Goal: Task Accomplishment & Management: Manage account settings

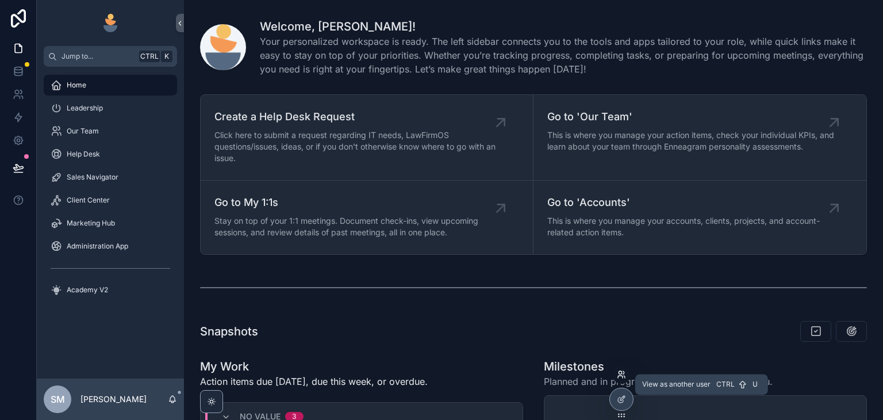
click at [618, 371] on icon at bounding box center [621, 374] width 9 height 9
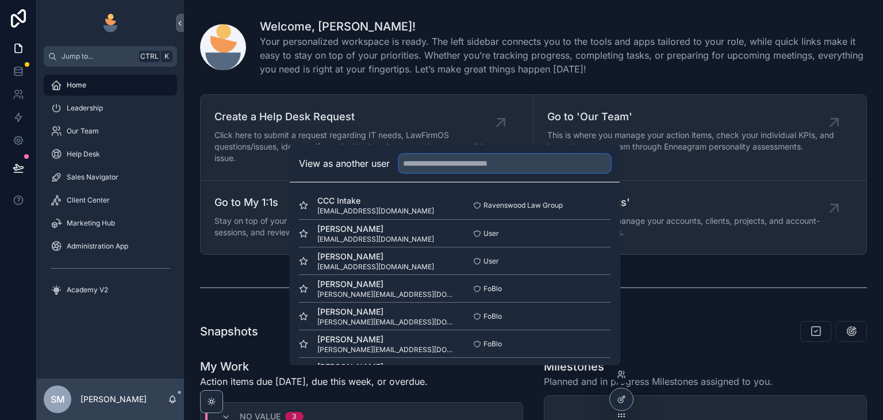
click at [517, 159] on input "text" at bounding box center [505, 163] width 212 height 18
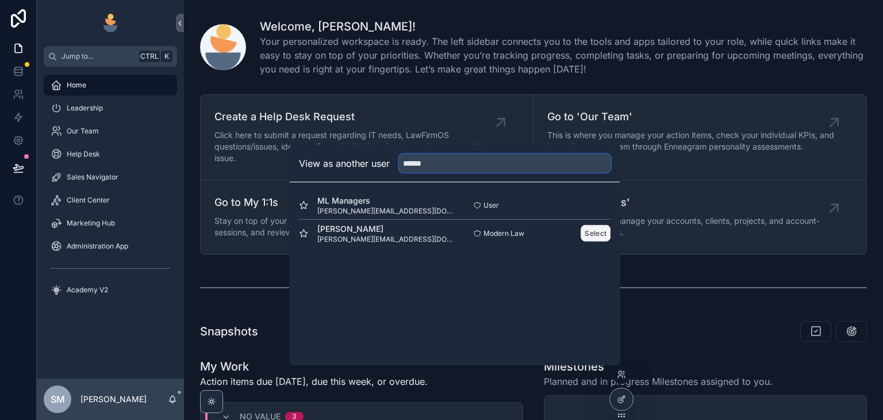
type input "******"
click at [596, 236] on button "Select" at bounding box center [596, 233] width 30 height 17
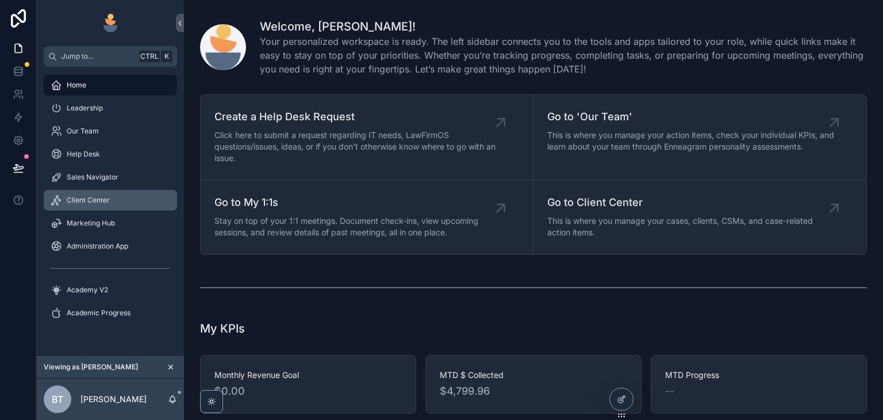
click at [125, 205] on div "Client Center" at bounding box center [111, 200] width 120 height 18
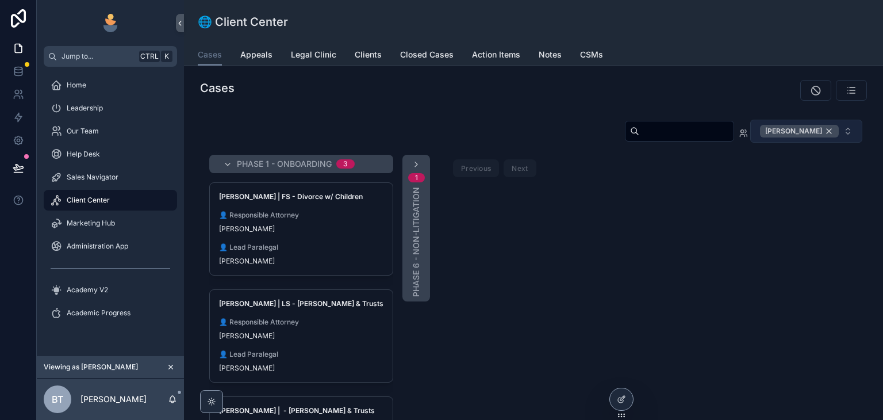
click at [826, 135] on div "[PERSON_NAME]" at bounding box center [799, 131] width 79 height 13
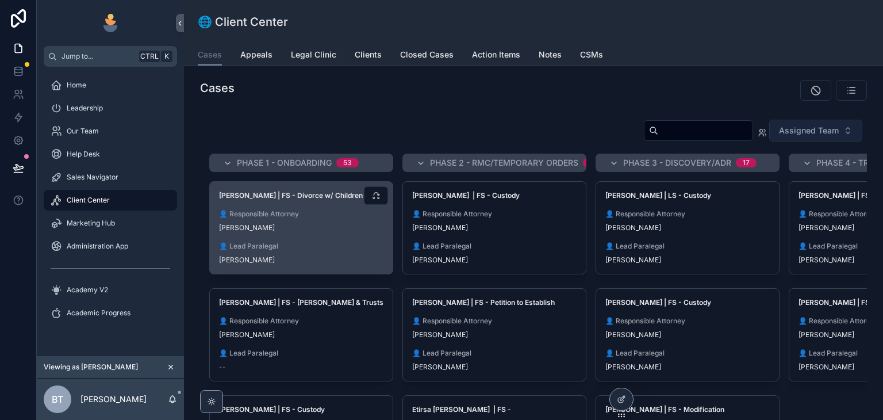
click at [316, 201] on div "[PERSON_NAME] | FS - Divorce w/ Children 👤 Responsible Attorney [PERSON_NAME] 👤…" at bounding box center [301, 228] width 183 height 92
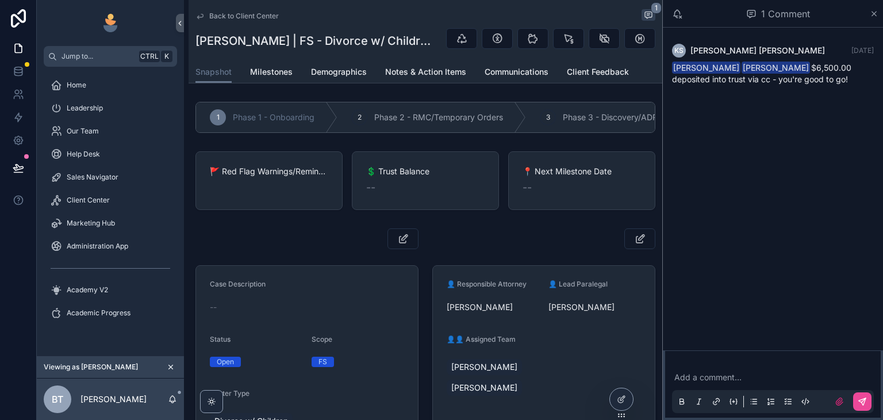
click at [738, 150] on div "KS [PERSON_NAME] [DATE] [PERSON_NAME] [PERSON_NAME] $6,500.00 deposited into tr…" at bounding box center [773, 189] width 220 height 323
click at [872, 17] on icon "scrollable content" at bounding box center [874, 13] width 9 height 9
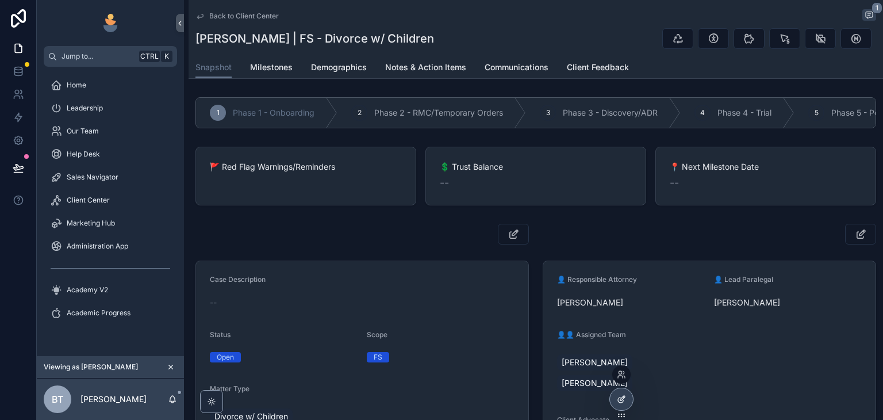
click at [621, 399] on icon at bounding box center [621, 398] width 9 height 9
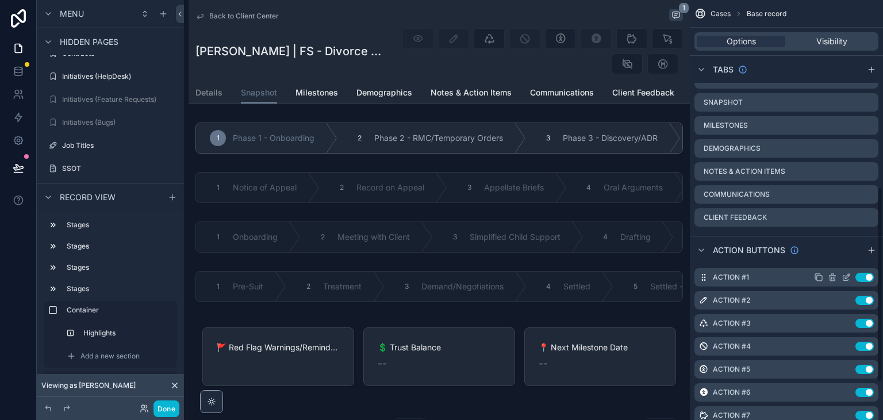
scroll to position [402, 0]
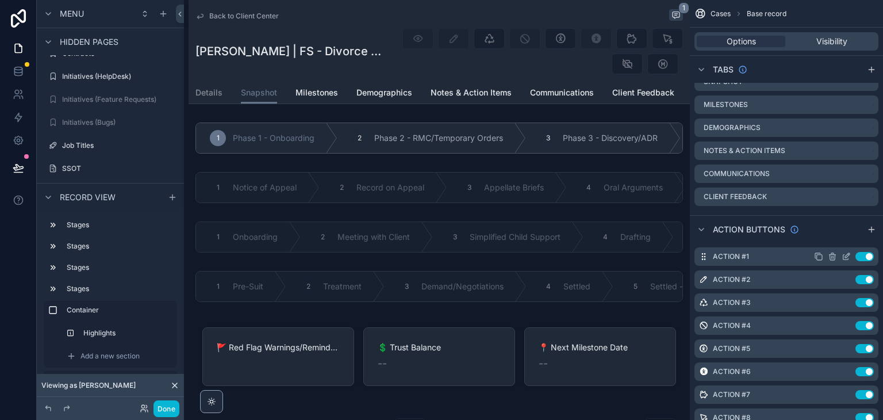
click at [844, 255] on icon "scrollable content" at bounding box center [846, 256] width 9 height 9
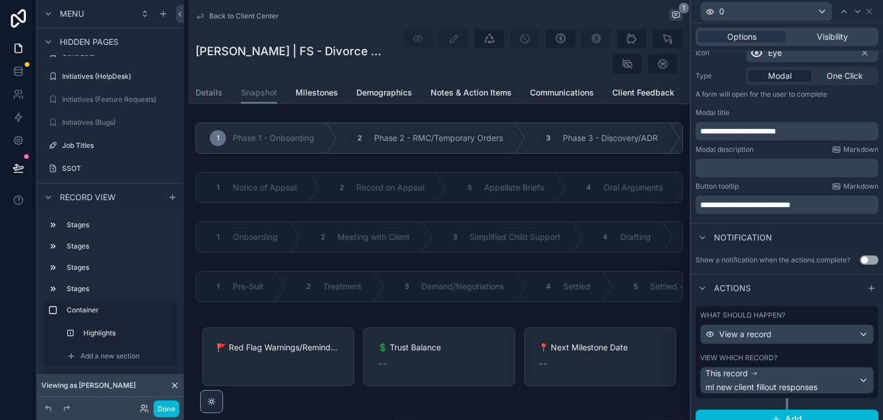
scroll to position [140, 0]
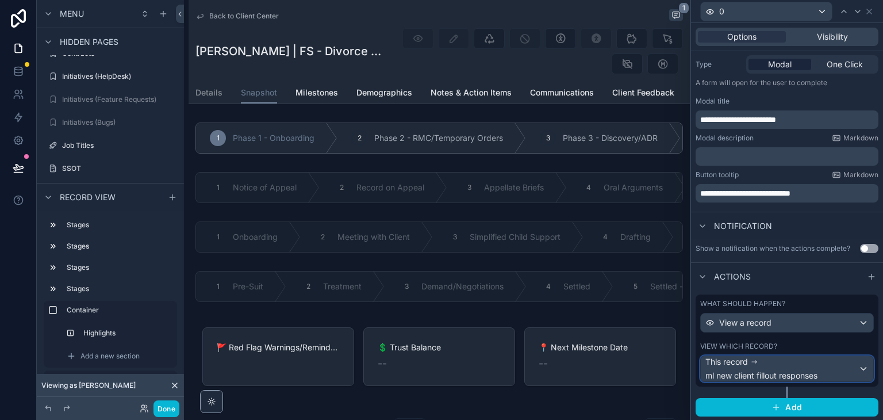
click at [858, 366] on div "This record ml new client fillout responses" at bounding box center [787, 368] width 172 height 25
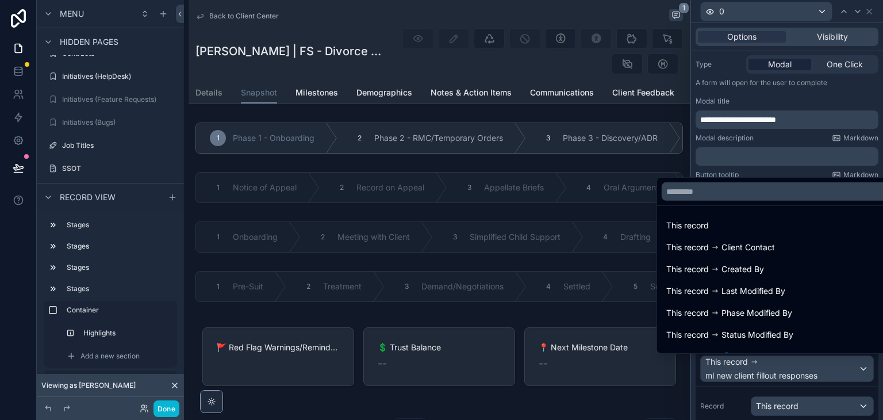
click at [851, 367] on div at bounding box center [787, 210] width 192 height 420
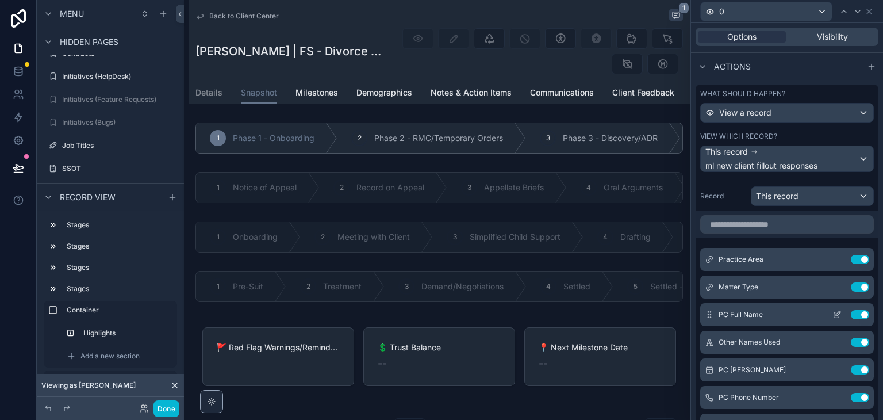
scroll to position [370, 0]
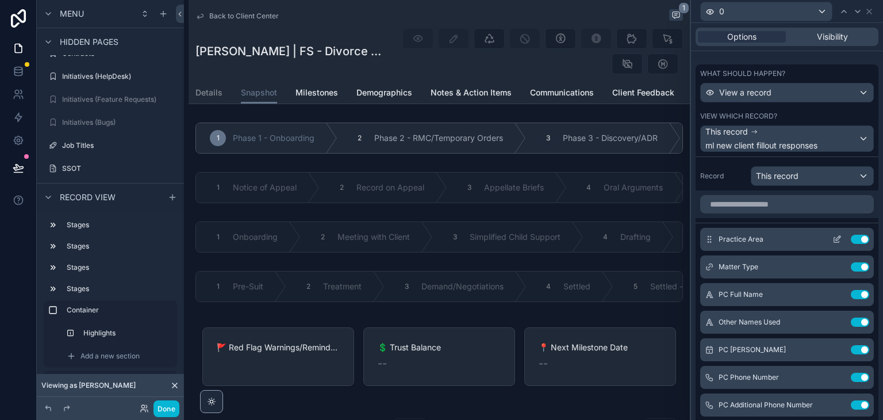
click at [836, 237] on icon at bounding box center [838, 238] width 5 height 5
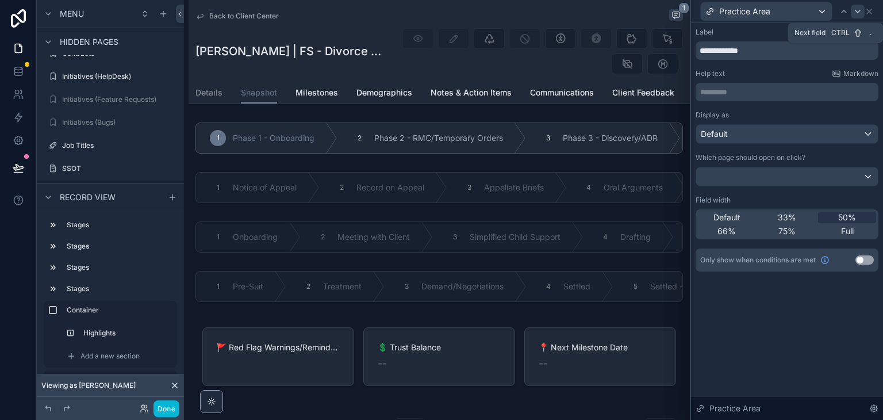
click at [859, 12] on icon at bounding box center [857, 11] width 9 height 9
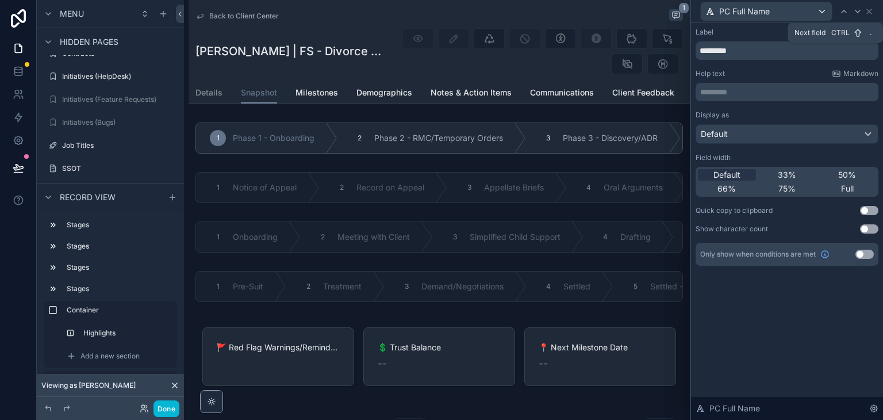
click at [859, 12] on icon at bounding box center [857, 11] width 9 height 9
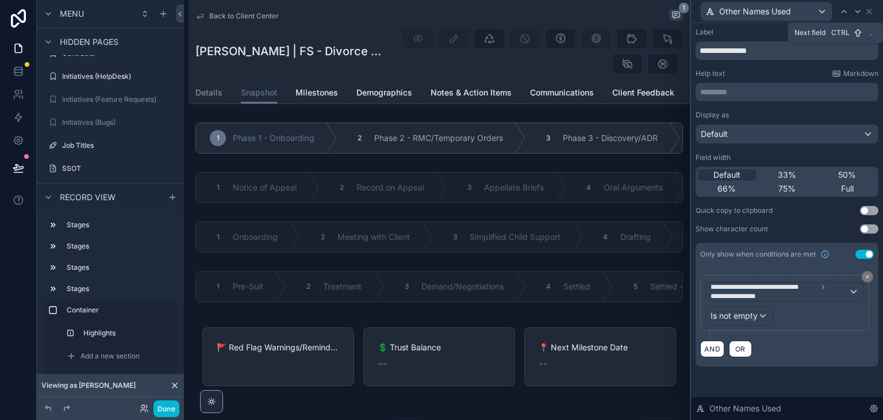
click at [859, 12] on icon at bounding box center [857, 11] width 9 height 9
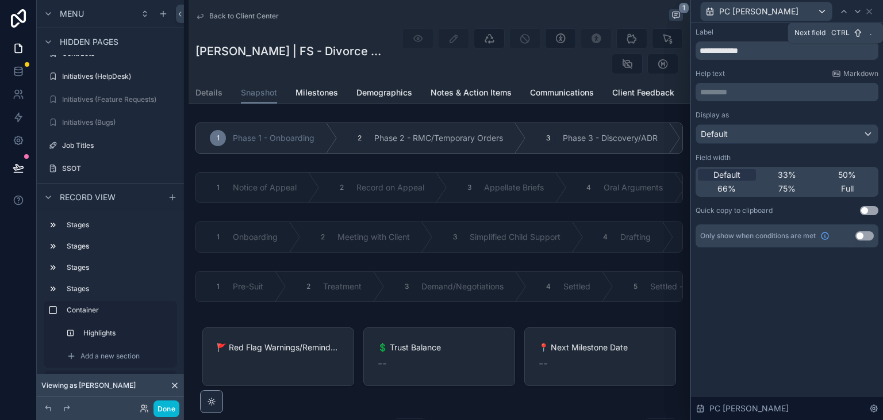
click at [859, 12] on icon at bounding box center [857, 11] width 9 height 9
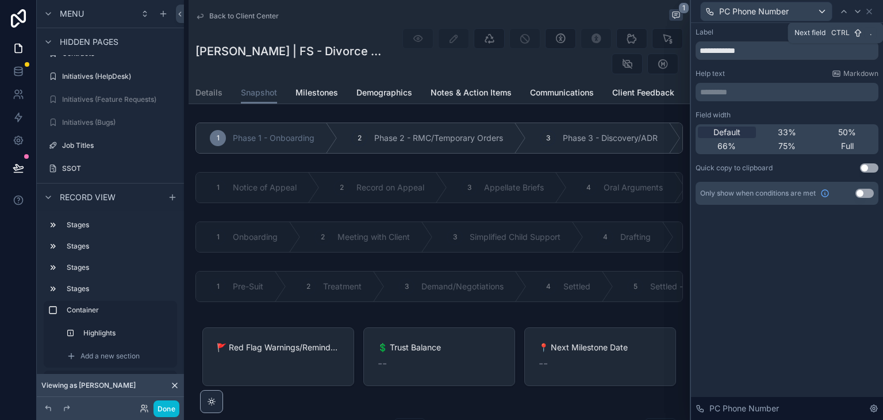
click at [859, 12] on icon at bounding box center [857, 11] width 9 height 9
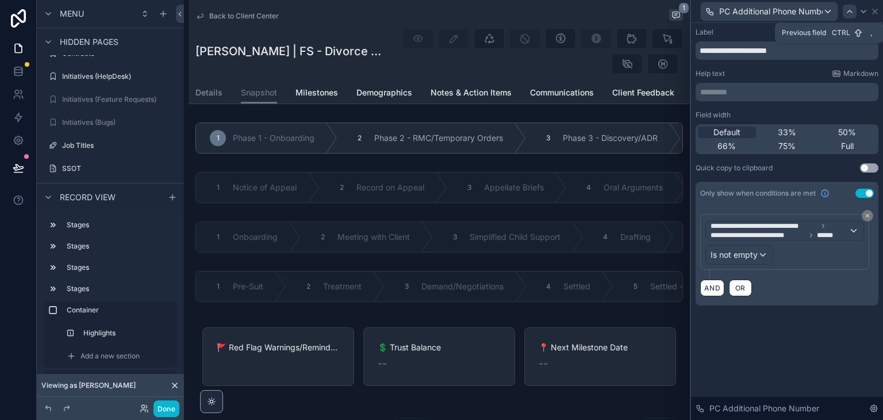
click at [851, 13] on icon at bounding box center [849, 11] width 9 height 9
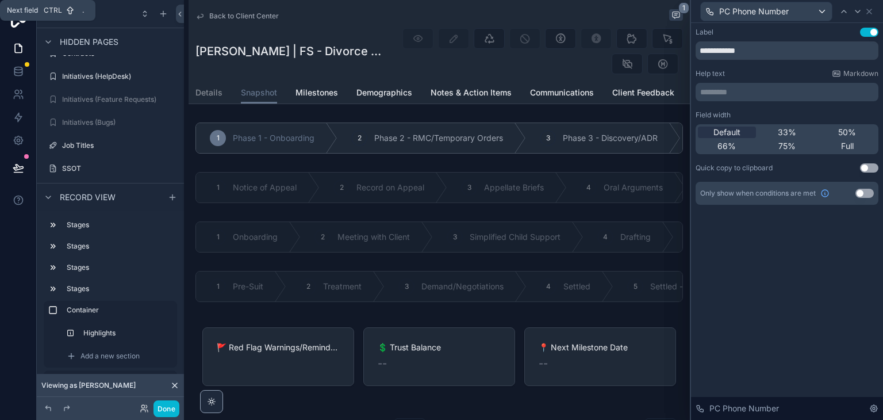
click at [851, 13] on div at bounding box center [858, 12] width 14 height 14
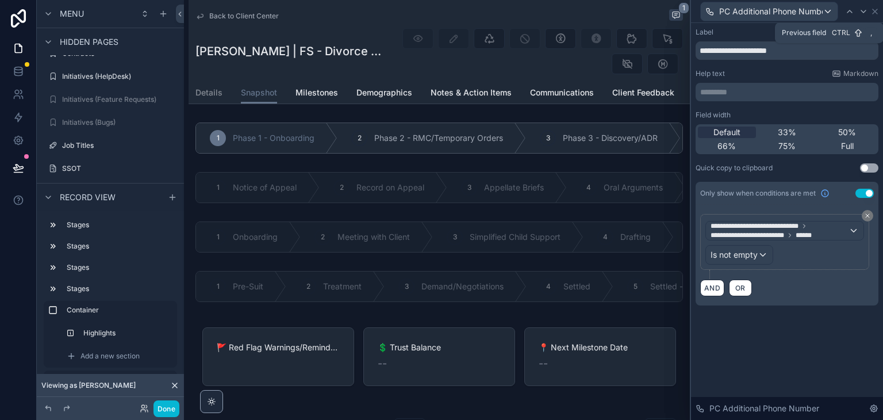
click at [851, 13] on icon at bounding box center [849, 11] width 9 height 9
click at [851, 13] on div at bounding box center [858, 12] width 14 height 14
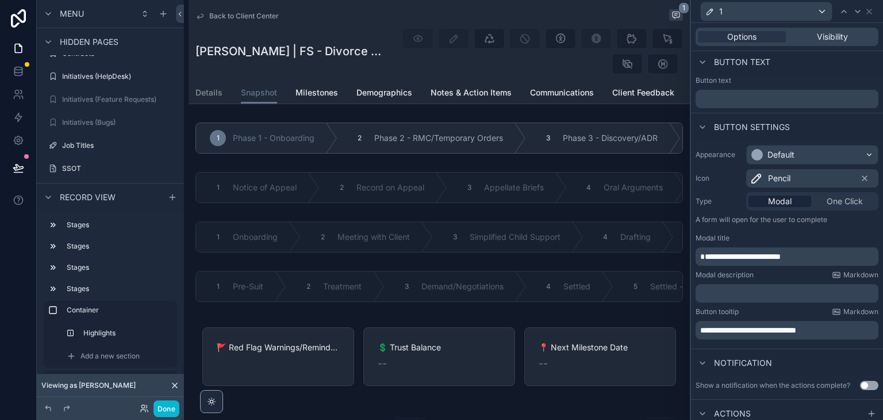
scroll to position [0, 0]
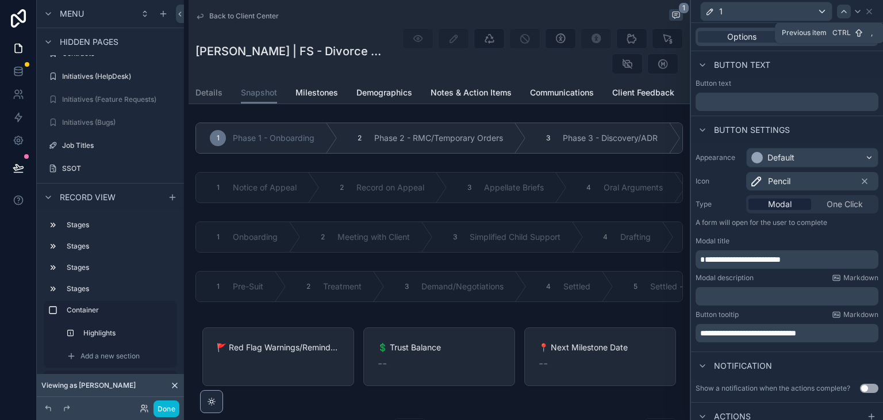
click at [845, 13] on icon at bounding box center [843, 11] width 9 height 9
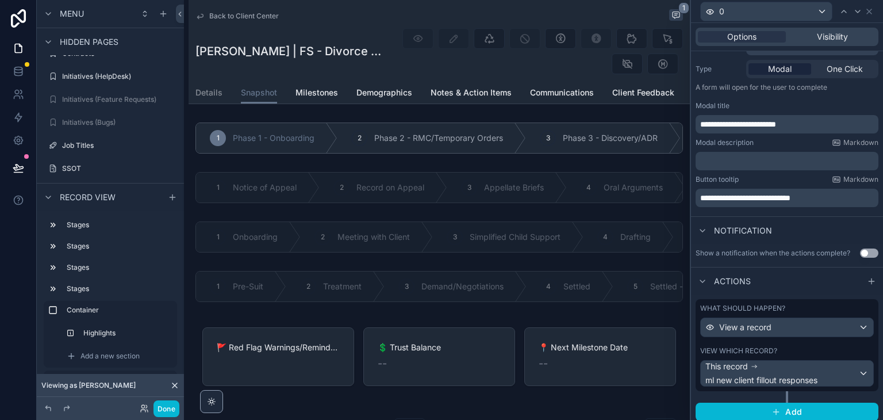
scroll to position [140, 0]
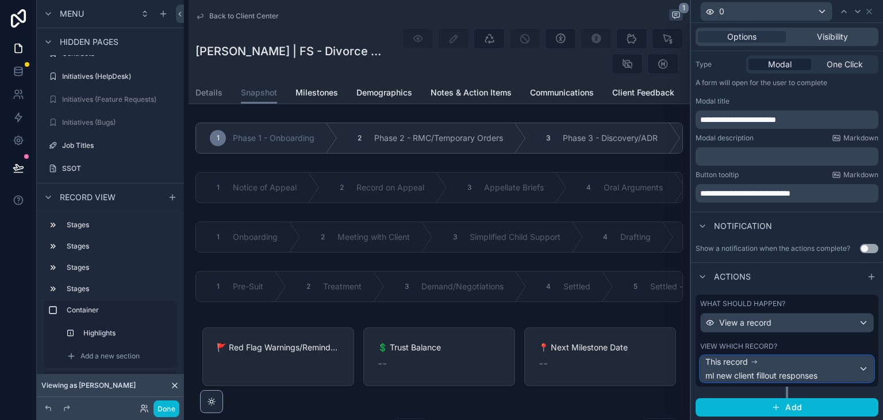
click at [846, 371] on div "This record ml new client fillout responses" at bounding box center [781, 368] width 153 height 25
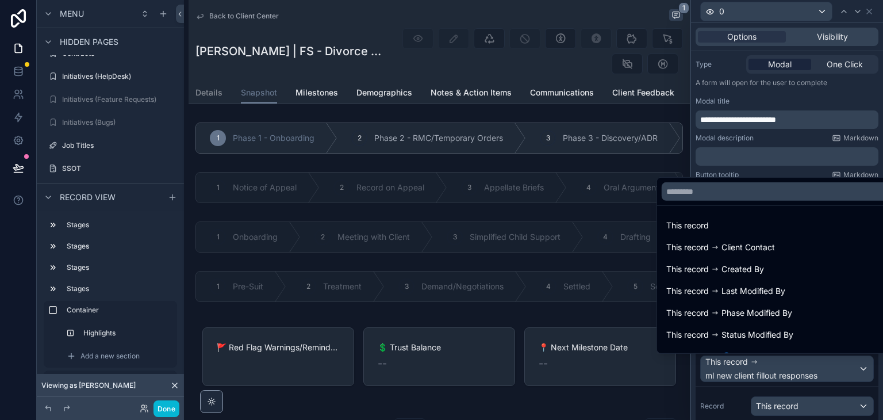
click at [849, 368] on div at bounding box center [787, 210] width 192 height 420
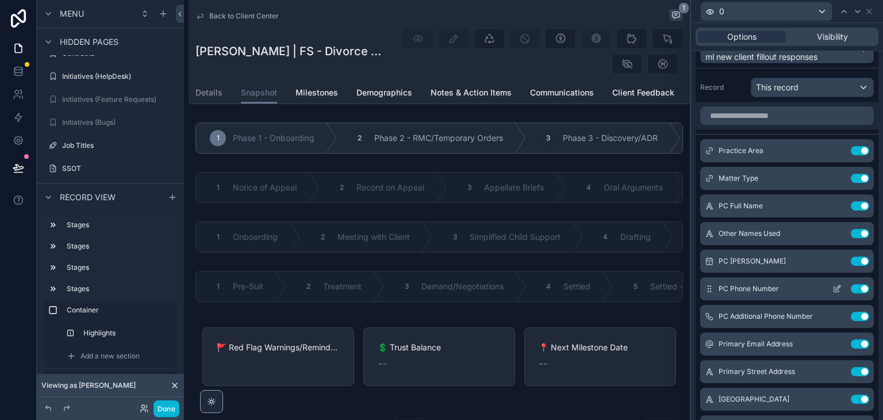
scroll to position [485, 0]
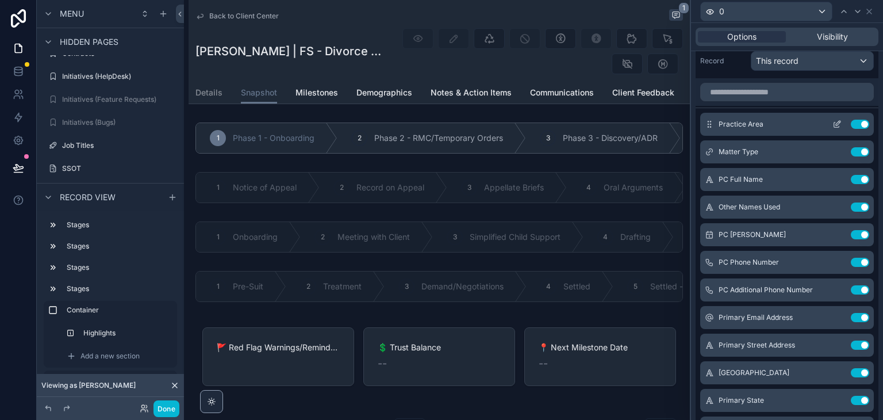
click at [757, 127] on span "Practice Area" at bounding box center [741, 124] width 45 height 9
click at [828, 122] on button at bounding box center [837, 124] width 18 height 9
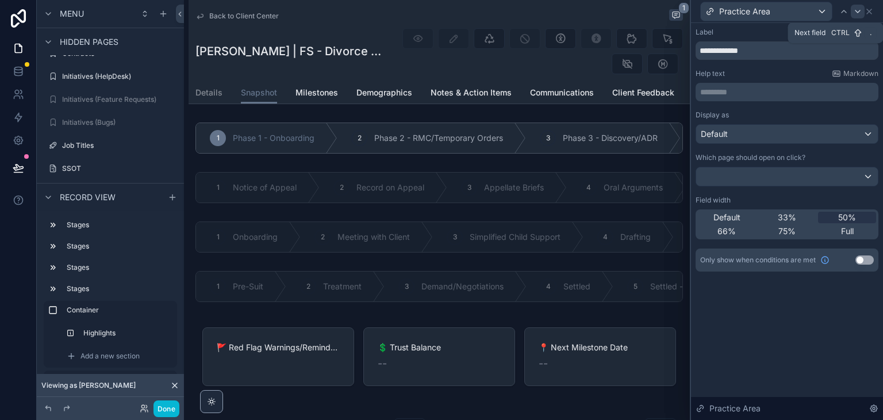
click at [859, 10] on icon at bounding box center [857, 11] width 9 height 9
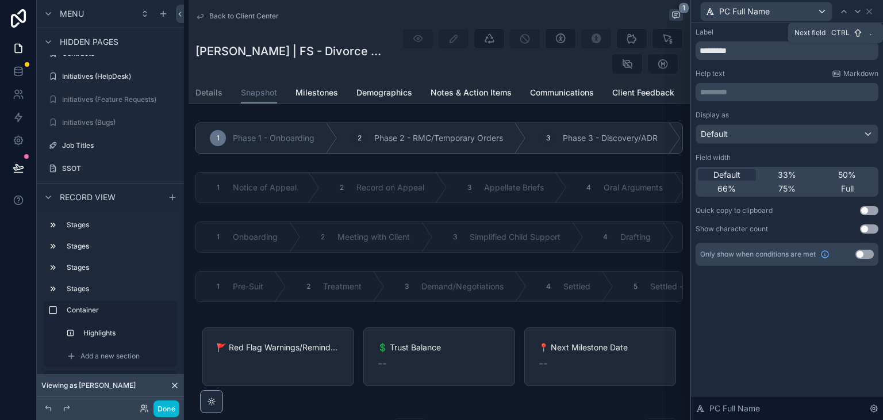
click at [859, 10] on icon at bounding box center [857, 11] width 9 height 9
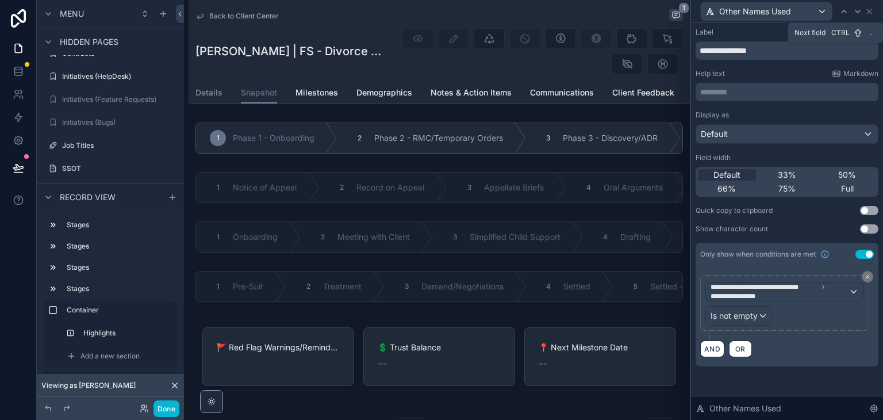
click at [859, 10] on icon at bounding box center [857, 11] width 9 height 9
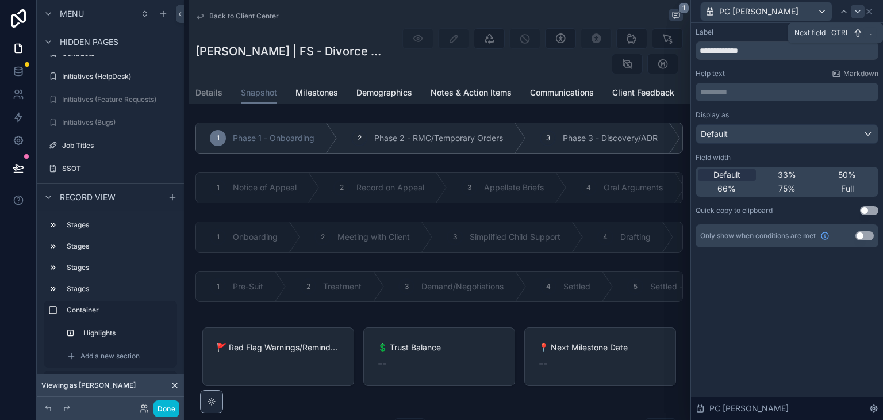
click at [858, 14] on icon at bounding box center [857, 11] width 9 height 9
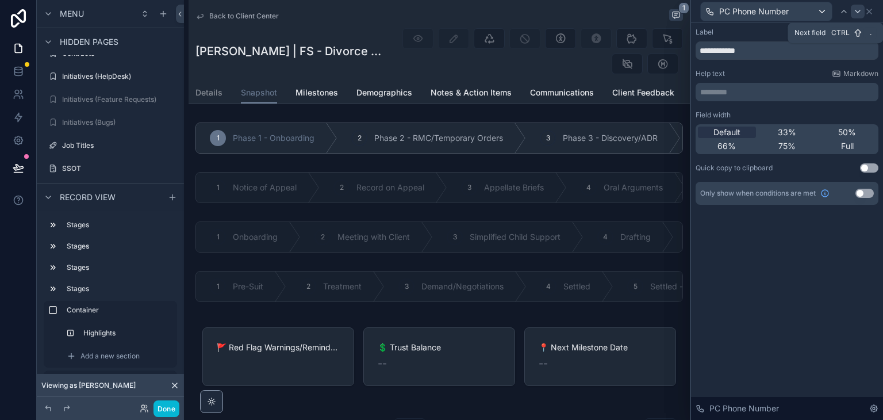
click at [858, 13] on icon at bounding box center [857, 11] width 9 height 9
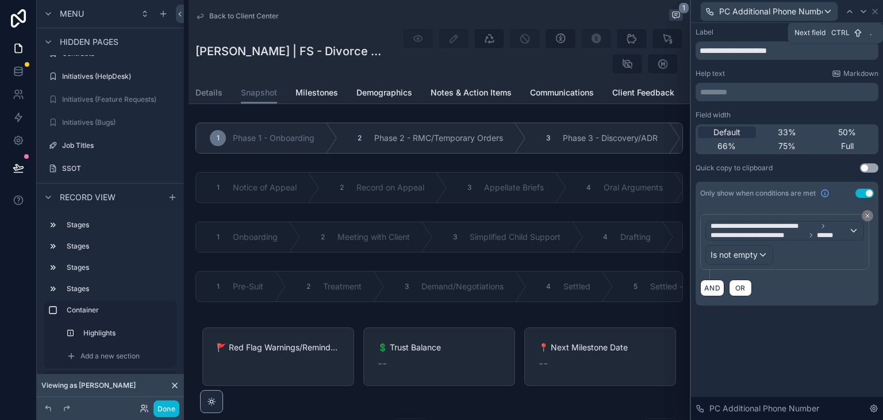
click at [858, 13] on div at bounding box center [864, 12] width 14 height 14
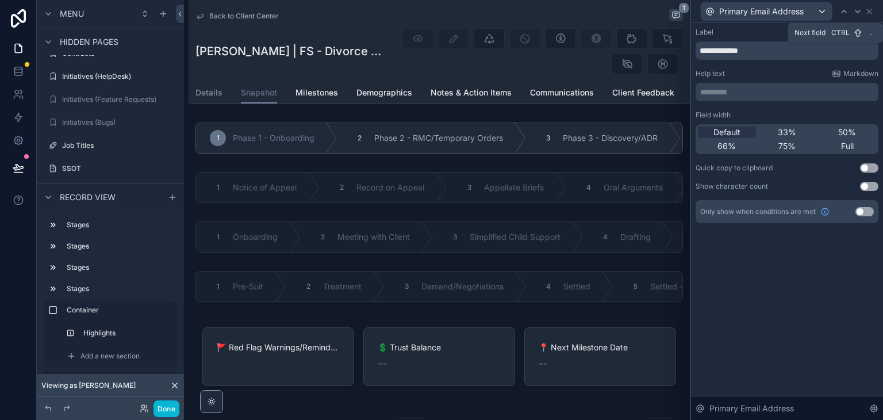
click at [858, 13] on icon at bounding box center [857, 11] width 9 height 9
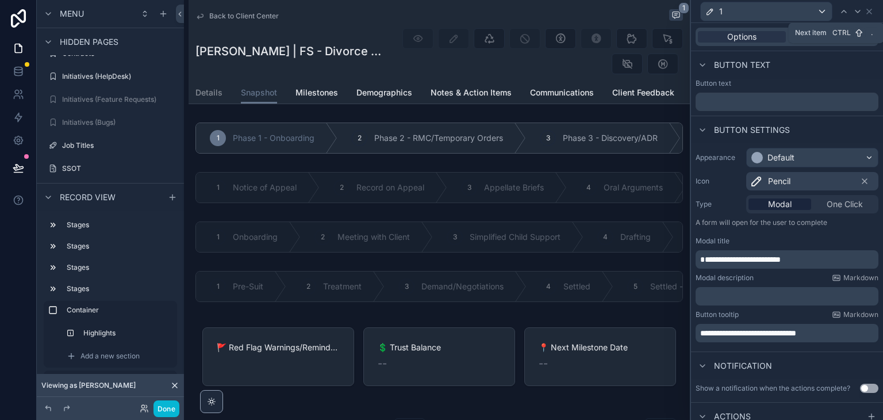
click at [858, 13] on icon at bounding box center [857, 11] width 9 height 9
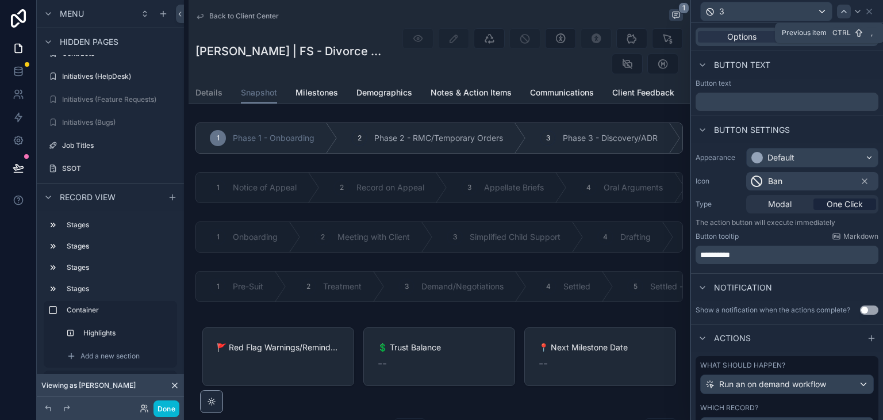
click at [843, 7] on icon at bounding box center [843, 11] width 9 height 9
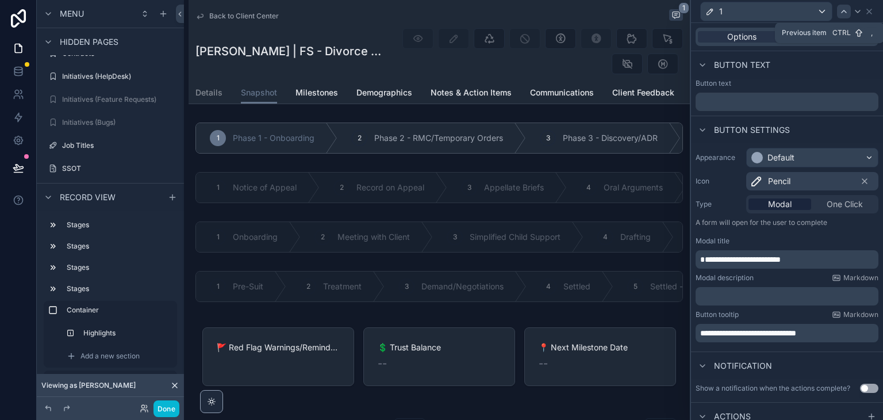
click at [842, 9] on icon at bounding box center [843, 11] width 9 height 9
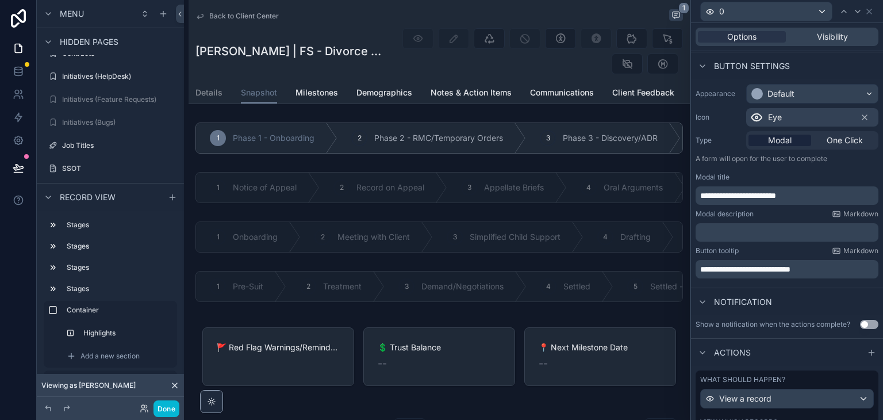
scroll to position [140, 0]
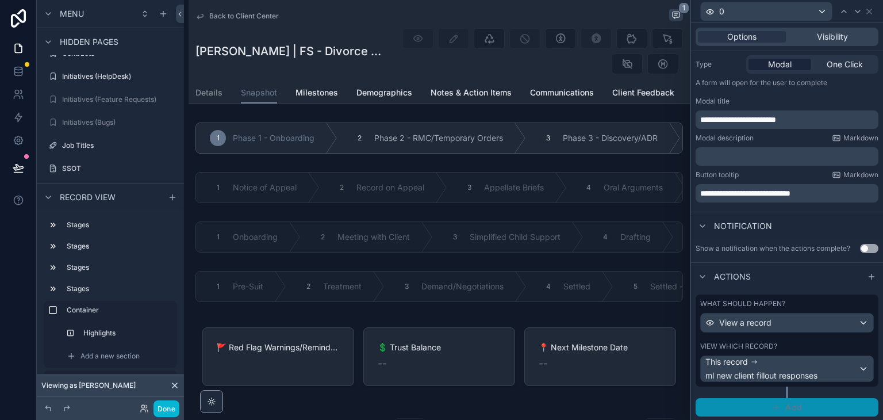
click at [835, 410] on button "Add" at bounding box center [787, 407] width 183 height 18
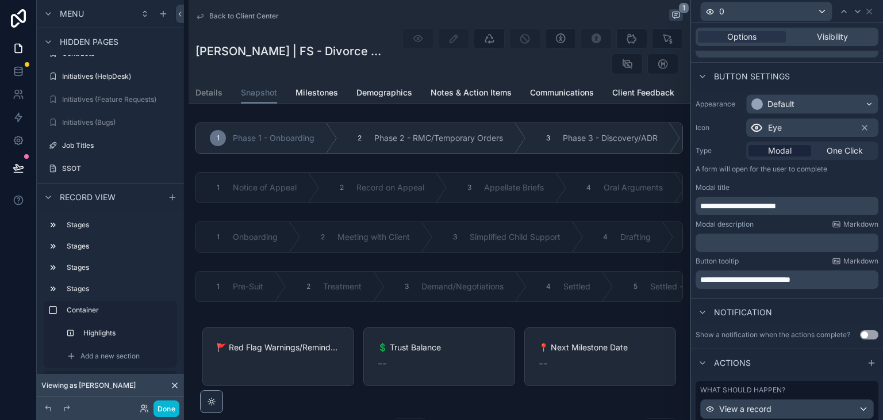
scroll to position [193, 0]
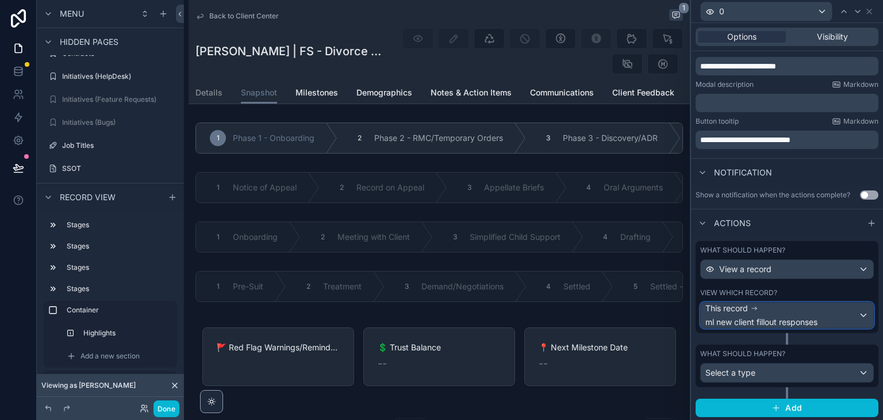
click at [858, 317] on div "This record ml new client fillout responses" at bounding box center [787, 314] width 172 height 25
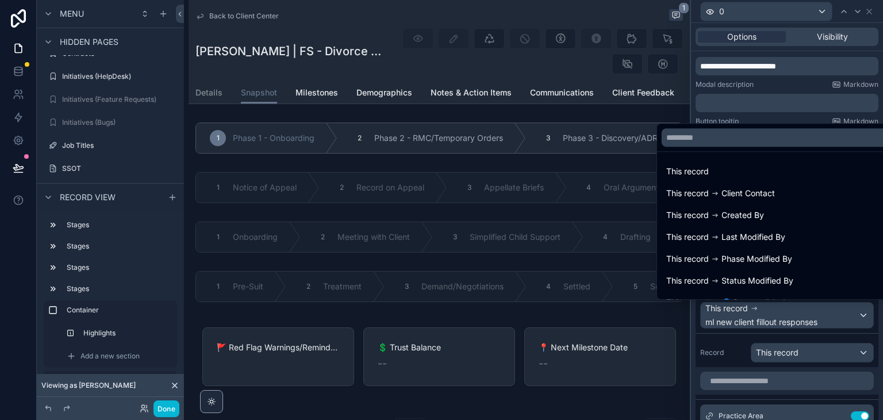
click at [862, 313] on div at bounding box center [787, 210] width 192 height 420
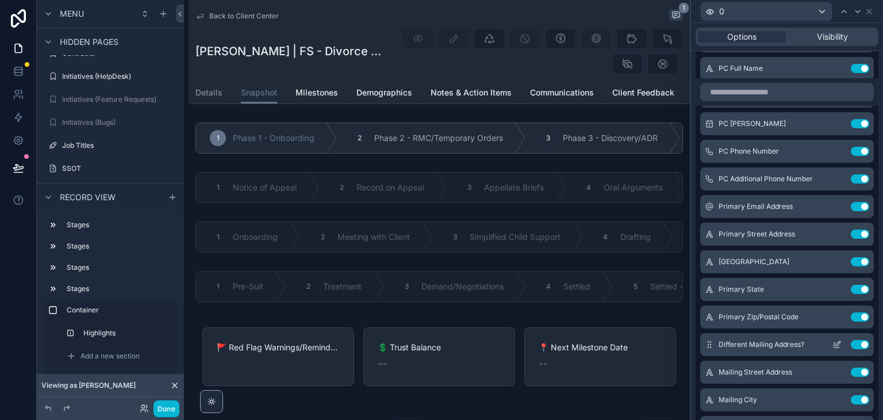
scroll to position [653, 0]
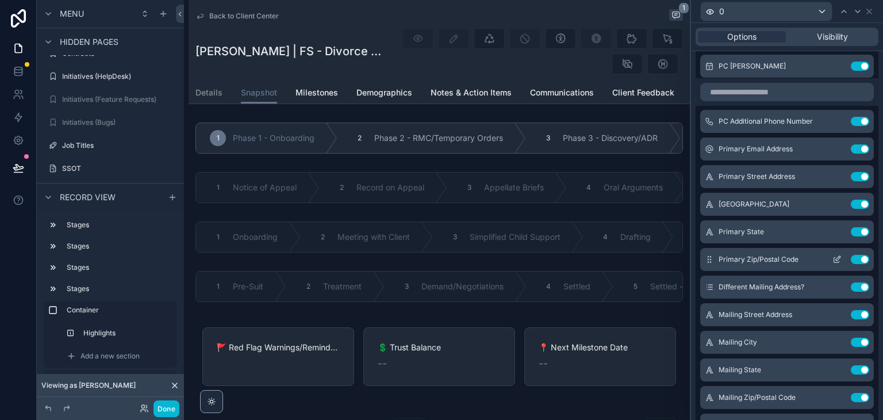
click at [832, 258] on icon at bounding box center [836, 259] width 9 height 9
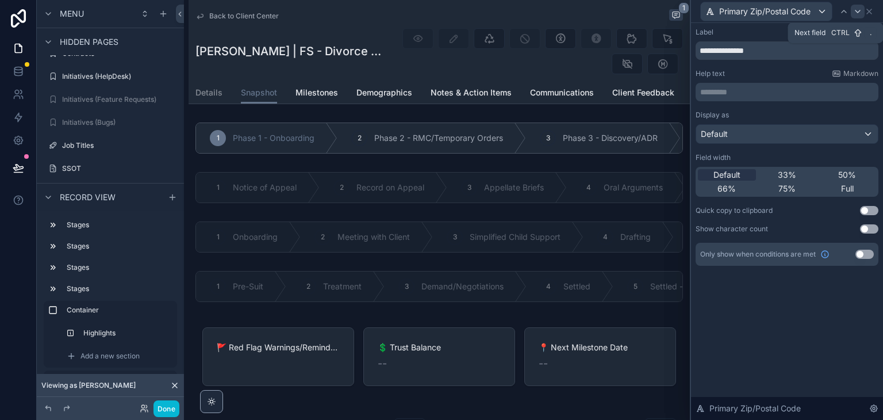
click at [853, 13] on icon at bounding box center [857, 11] width 9 height 9
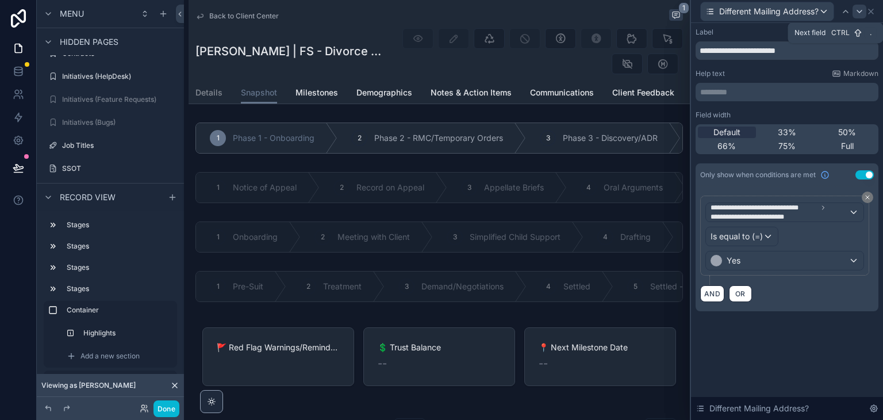
click at [864, 14] on icon at bounding box center [859, 11] width 9 height 9
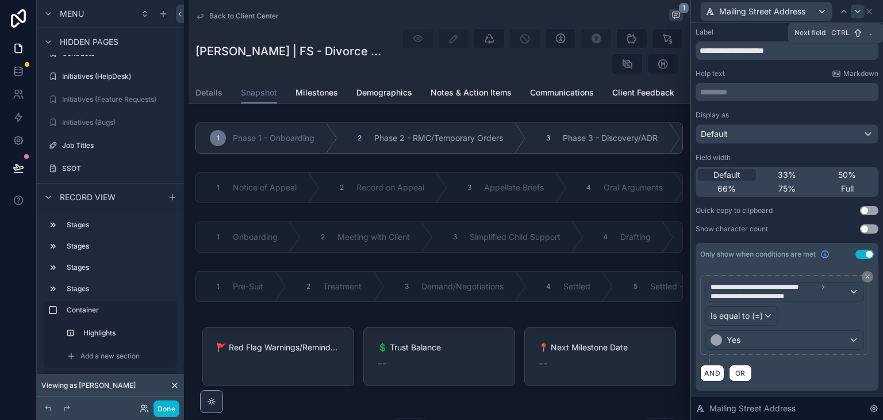
click at [860, 14] on icon at bounding box center [857, 11] width 9 height 9
click at [845, 11] on icon at bounding box center [843, 11] width 9 height 9
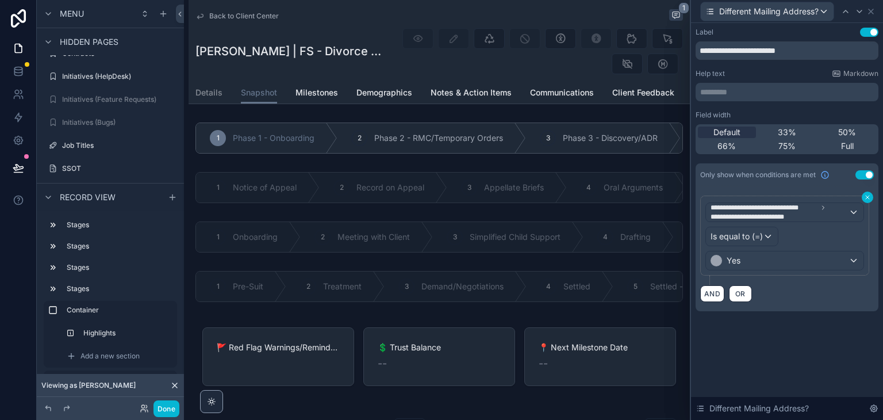
click at [865, 198] on icon at bounding box center [867, 197] width 7 height 7
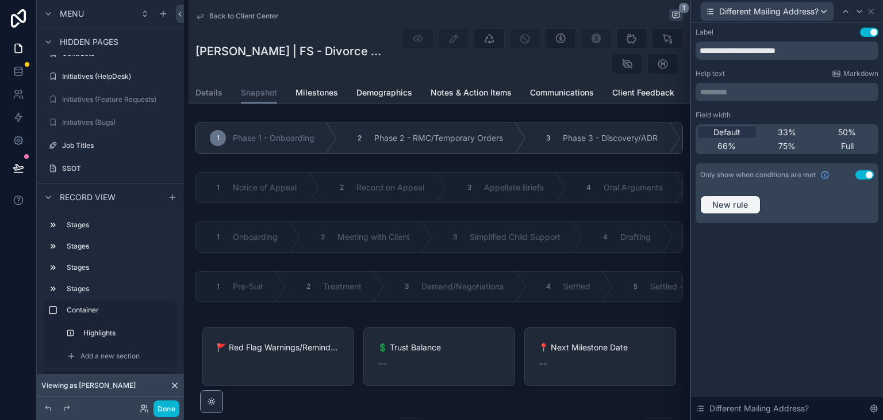
click at [752, 198] on button "New rule" at bounding box center [730, 204] width 60 height 18
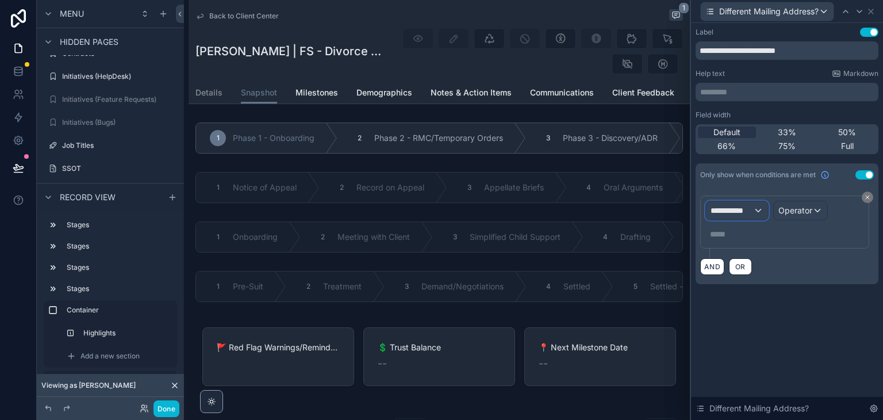
click at [743, 210] on span "**********" at bounding box center [732, 210] width 43 height 11
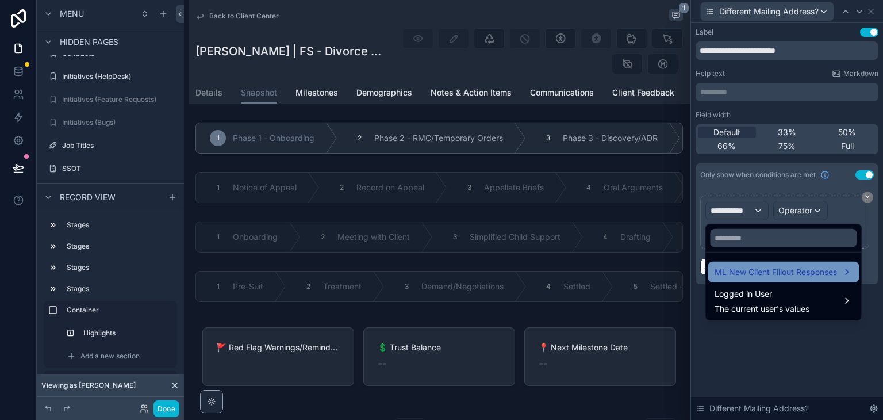
click at [765, 268] on span "ML New Client Fillout Responses" at bounding box center [776, 272] width 122 height 14
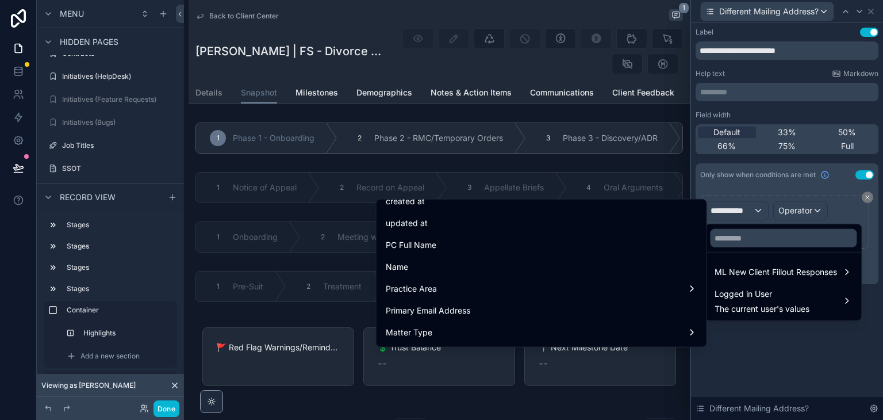
scroll to position [115, 0]
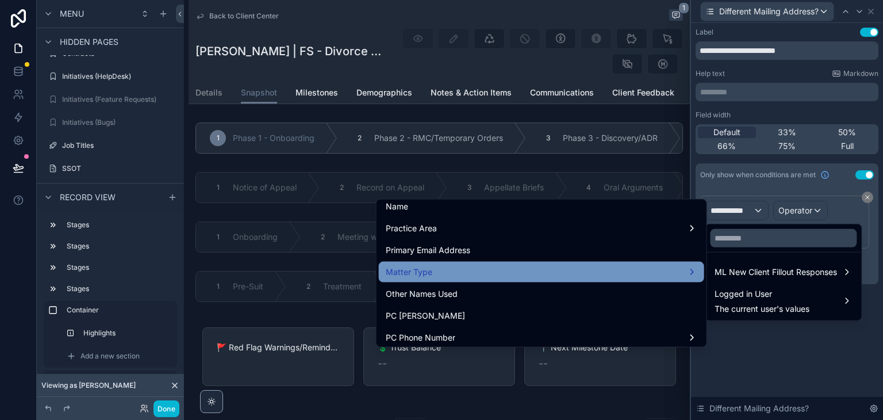
click at [562, 271] on div "Matter Type" at bounding box center [542, 272] width 312 height 14
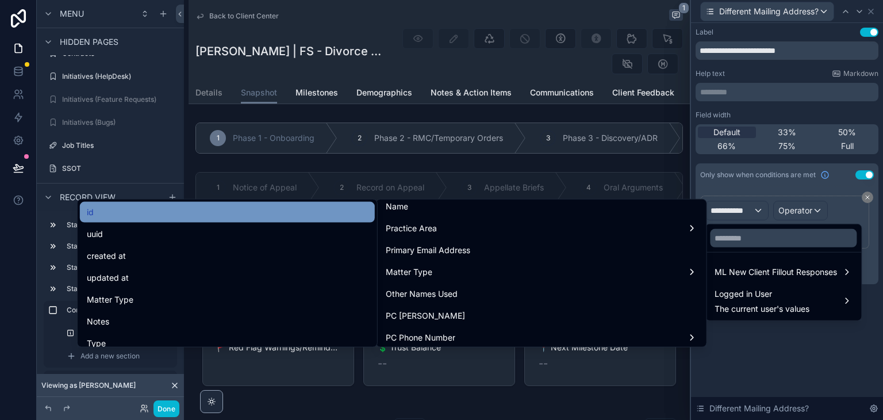
click at [294, 206] on div "id" at bounding box center [227, 212] width 281 height 14
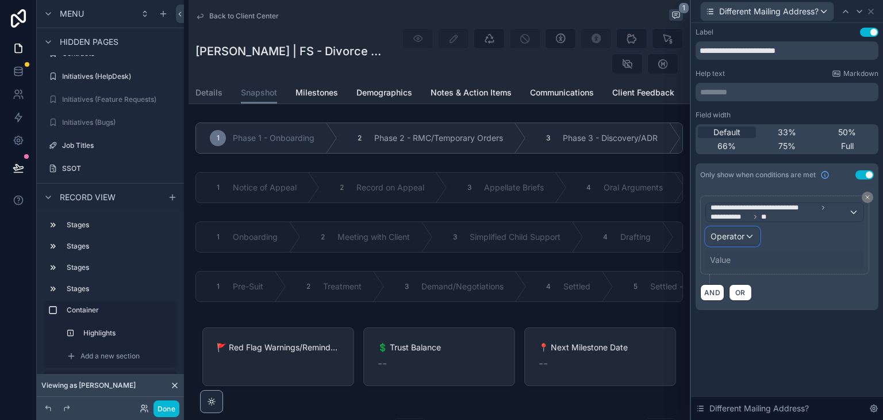
click at [734, 236] on span "Operator" at bounding box center [728, 236] width 34 height 10
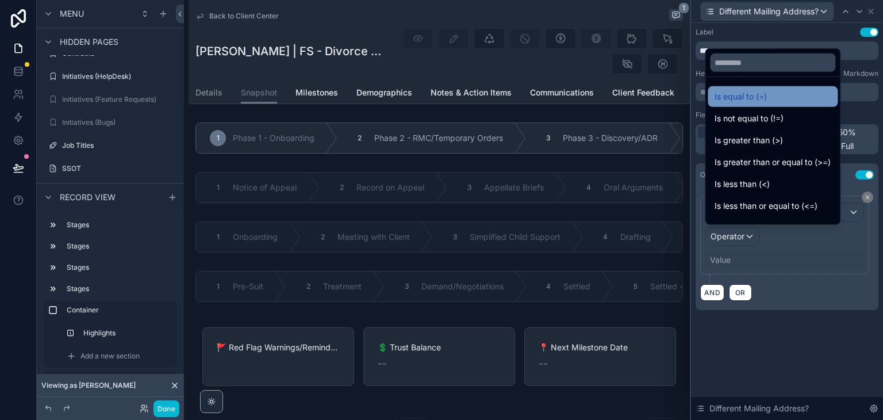
click at [764, 100] on span "Is equal to (=)" at bounding box center [741, 97] width 52 height 14
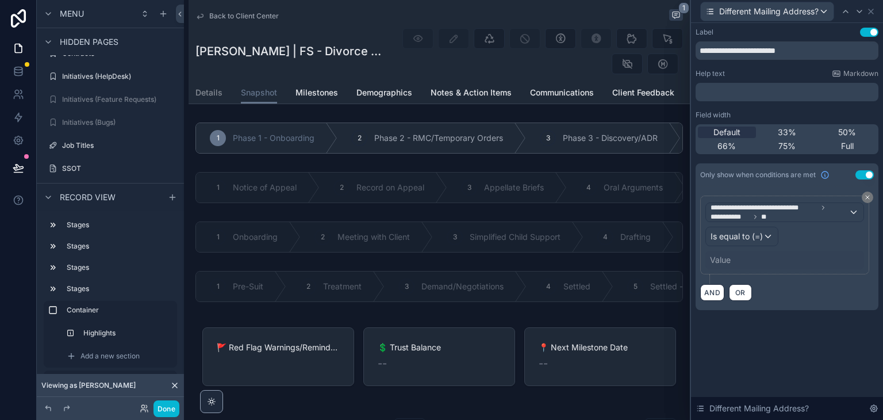
click at [734, 265] on div "Value" at bounding box center [784, 260] width 159 height 18
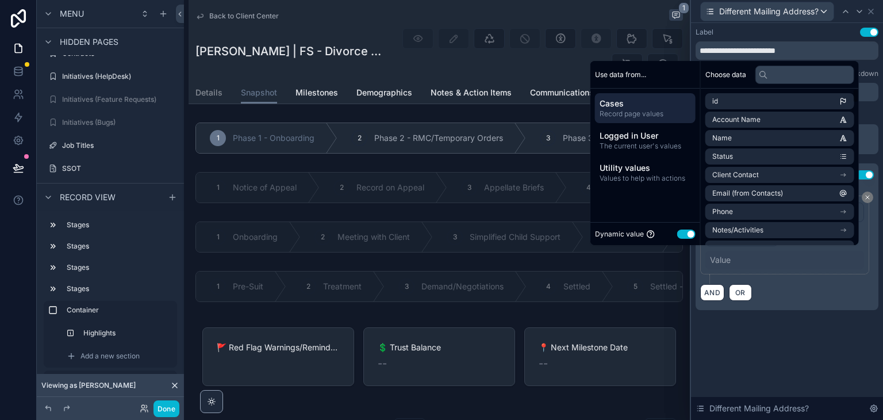
click at [691, 235] on div "Dynamic value Use setting" at bounding box center [645, 233] width 110 height 23
click at [685, 233] on button "Use setting" at bounding box center [686, 233] width 18 height 9
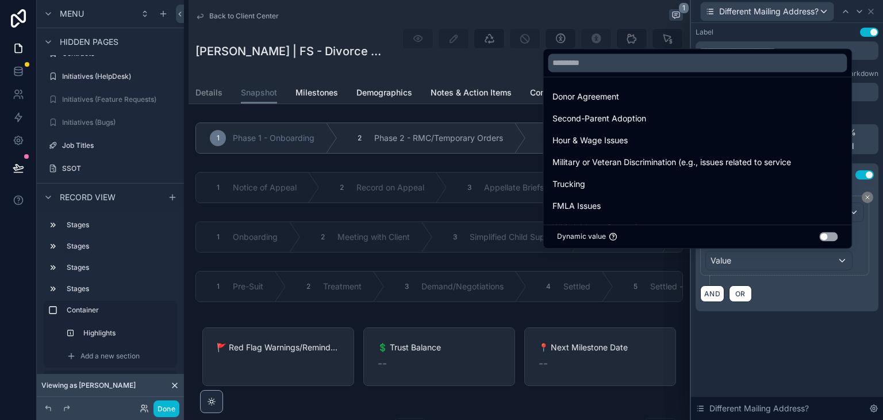
click at [749, 191] on div "Trucking" at bounding box center [698, 184] width 304 height 21
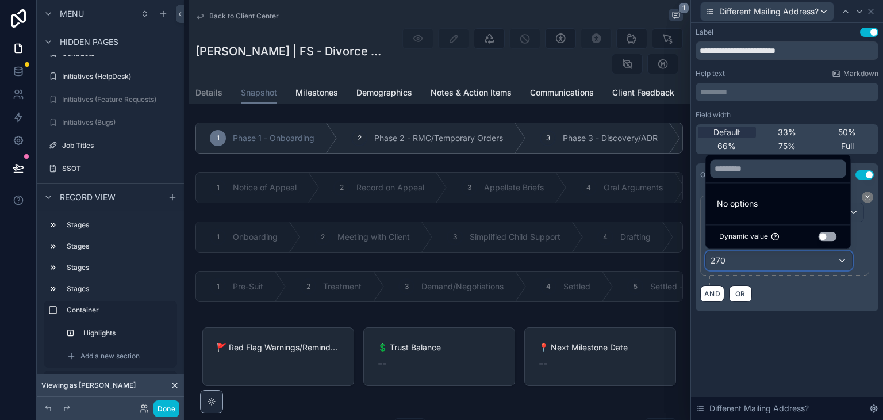
click at [826, 260] on div "270" at bounding box center [779, 260] width 146 height 18
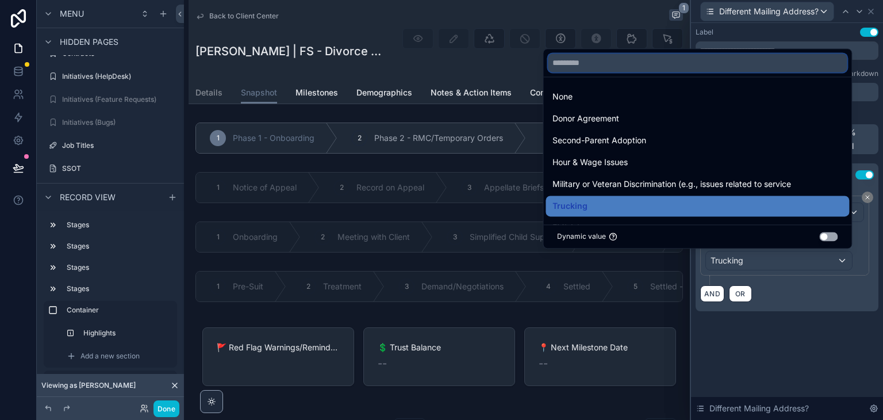
click at [657, 61] on input "text" at bounding box center [697, 62] width 299 height 18
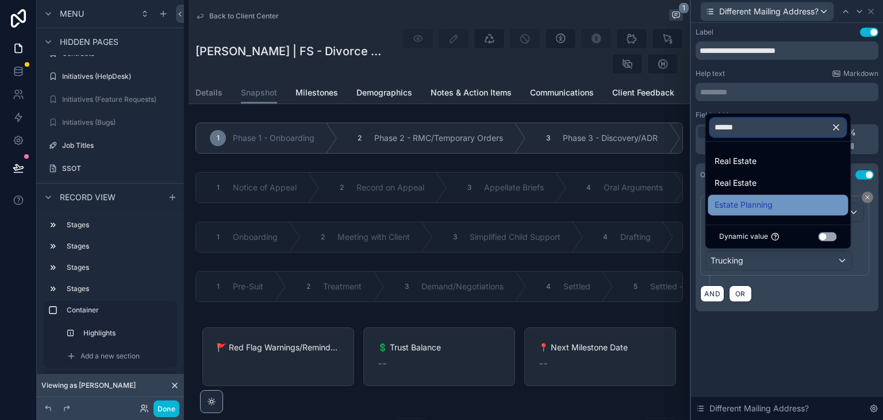
type input "******"
click at [770, 205] on span "Estate Planning" at bounding box center [744, 205] width 58 height 14
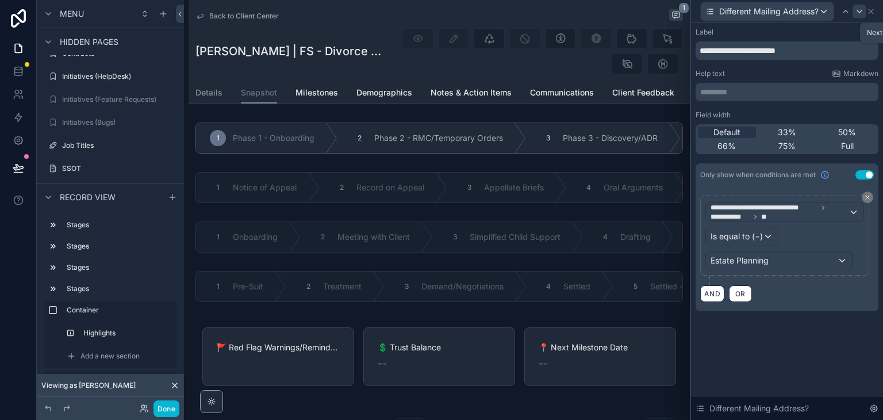
click at [854, 13] on div at bounding box center [860, 12] width 14 height 14
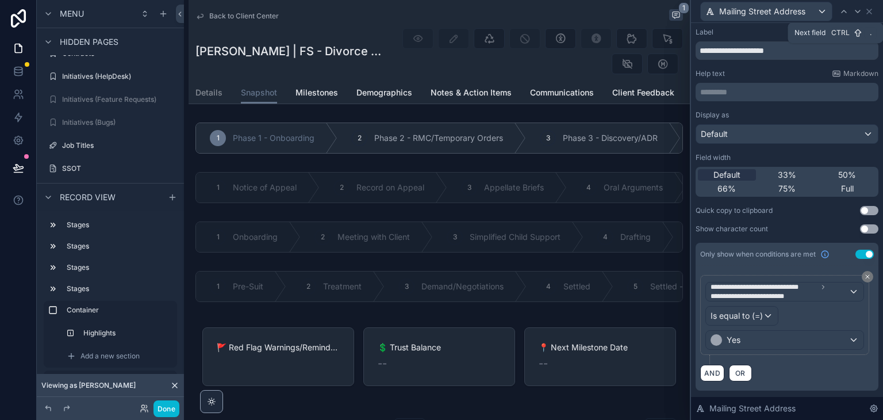
click at [854, 13] on icon at bounding box center [857, 11] width 9 height 9
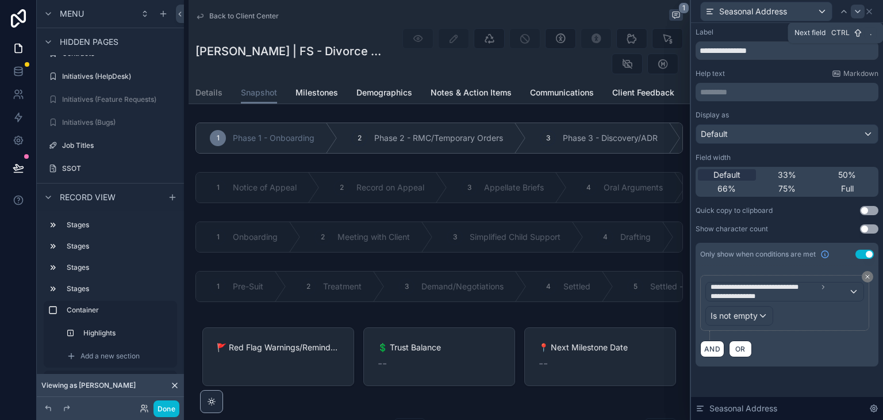
click at [860, 10] on icon at bounding box center [857, 11] width 5 height 2
